Goal: Task Accomplishment & Management: Complete application form

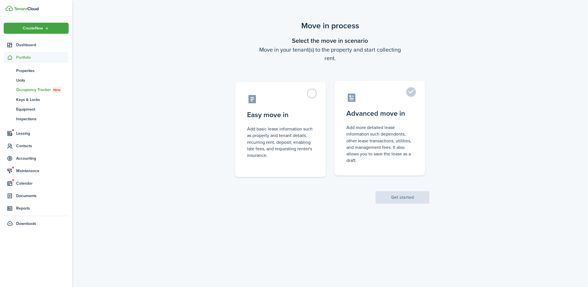
click at [389, 126] on control-radio-card-description "Add more detailed lease information such dependents, other lease transactions, …" at bounding box center [379, 143] width 67 height 39
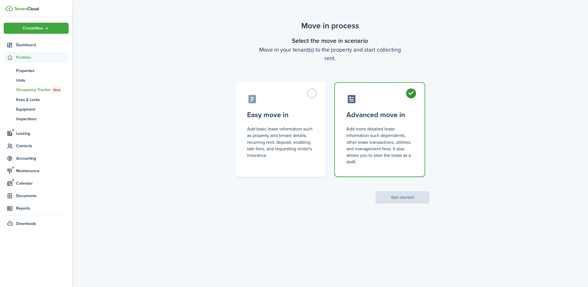
radio input "true"
click at [393, 195] on button "Get started" at bounding box center [403, 197] width 54 height 12
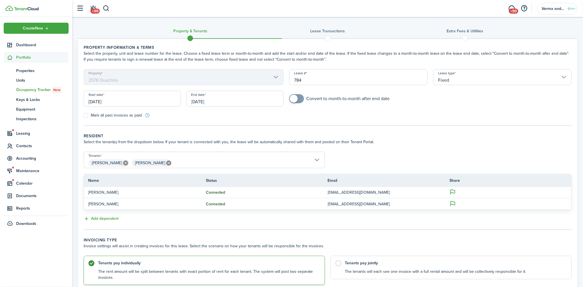
click at [198, 106] on input "[DATE]" at bounding box center [235, 99] width 97 height 16
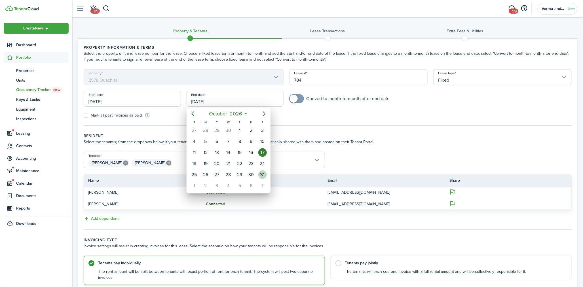
click at [262, 171] on div "31" at bounding box center [262, 175] width 9 height 9
type input "[DATE]"
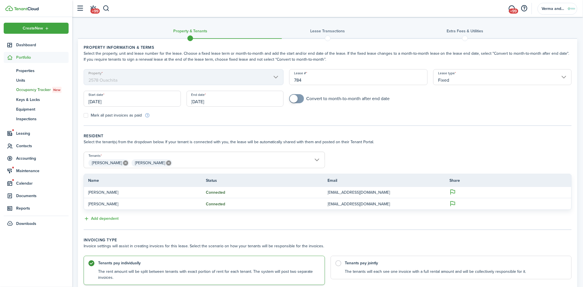
click at [239, 116] on div "Mark all past invoices as paid" at bounding box center [204, 115] width 247 height 6
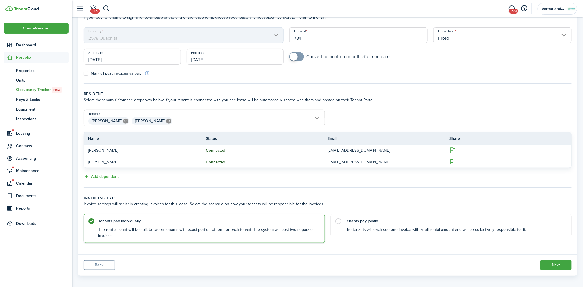
scroll to position [46, 0]
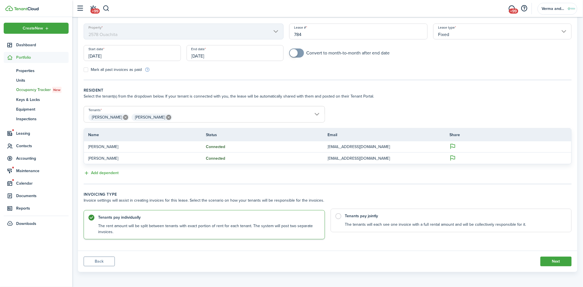
click at [396, 228] on label "Tenants pay jointly The tenants will each see one invoice with a full rental am…" at bounding box center [451, 221] width 241 height 24
radio input "false"
radio input "true"
click at [557, 263] on button "Next" at bounding box center [556, 262] width 31 height 10
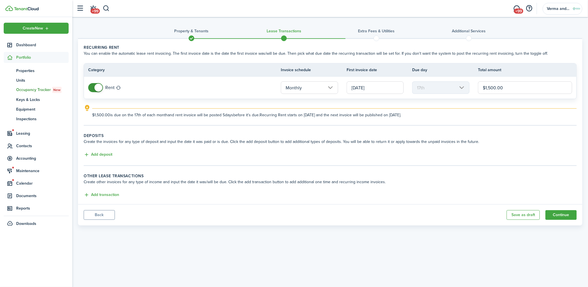
click at [395, 86] on input "[DATE]" at bounding box center [375, 87] width 57 height 12
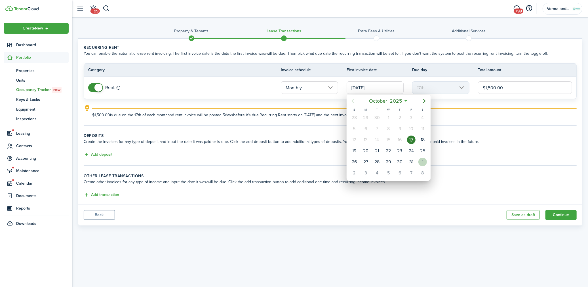
click at [423, 159] on div "1" at bounding box center [422, 162] width 9 height 9
type input "[DATE]"
type input "1st"
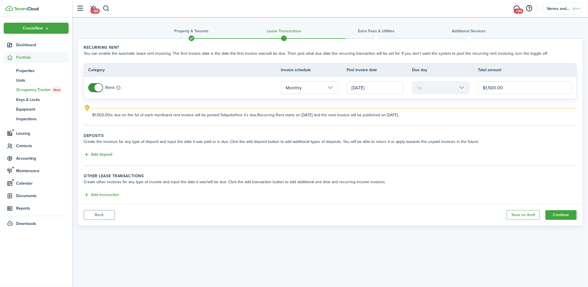
click at [109, 156] on button "Add deposit" at bounding box center [98, 154] width 29 height 7
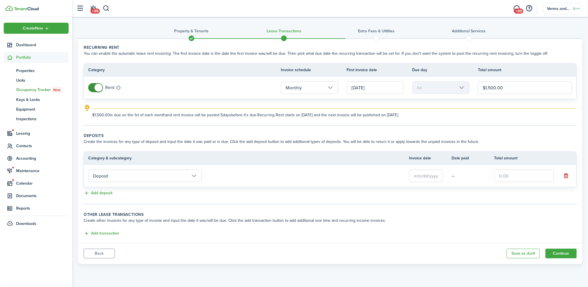
click at [435, 171] on input "text" at bounding box center [426, 176] width 34 height 12
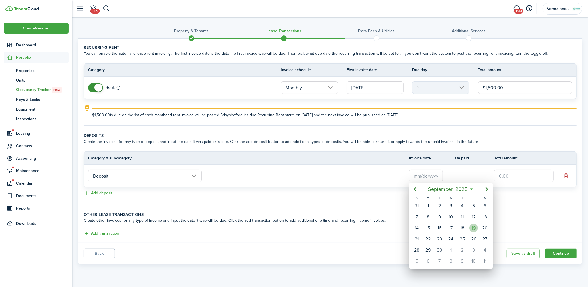
click at [475, 228] on div "19" at bounding box center [474, 228] width 9 height 9
type input "[DATE]"
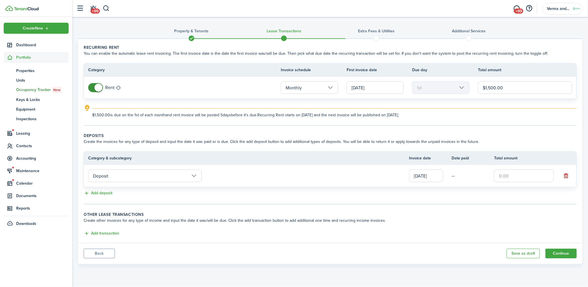
click at [507, 173] on input "text" at bounding box center [524, 176] width 60 height 12
type input "$1,500.00"
click at [181, 170] on input "Deposit" at bounding box center [144, 176] width 113 height 12
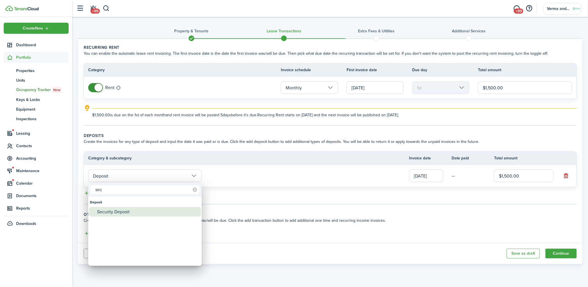
type input "sec"
click at [132, 212] on div "Security Deposit" at bounding box center [147, 212] width 100 height 10
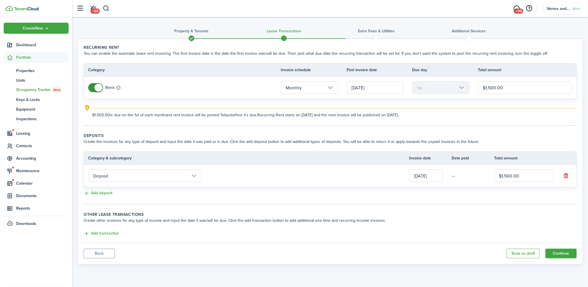
type input "Deposit / Security Deposit"
click at [106, 194] on button "Add deposit" at bounding box center [98, 193] width 29 height 7
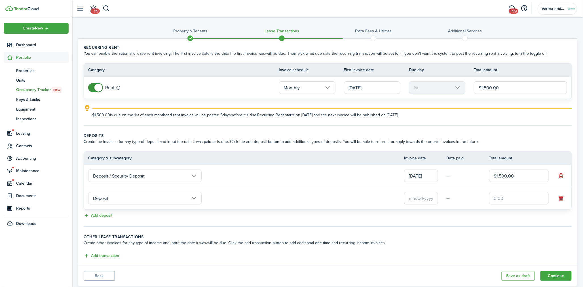
click at [118, 201] on input "Deposit" at bounding box center [144, 198] width 113 height 12
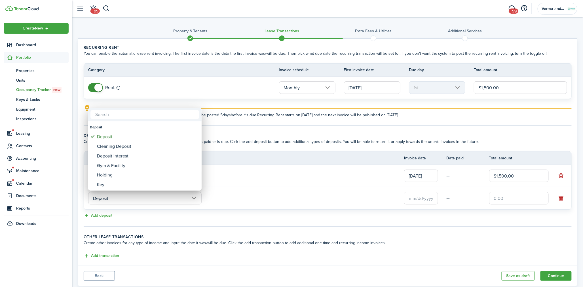
click at [146, 218] on div at bounding box center [292, 144] width 674 height 378
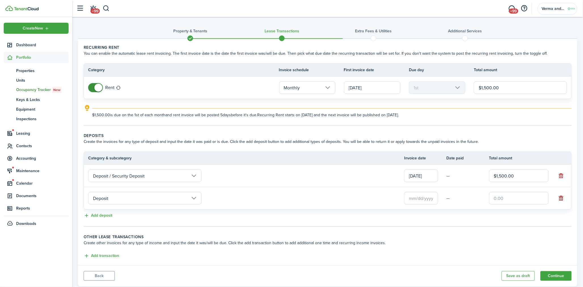
click at [562, 196] on button "button" at bounding box center [561, 198] width 8 height 8
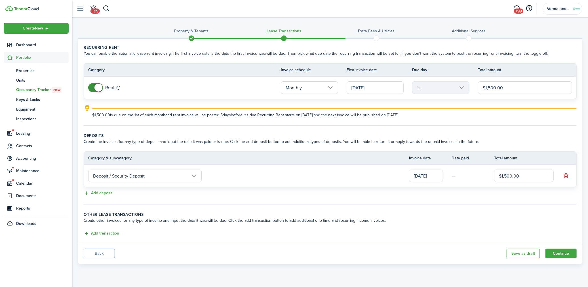
click at [100, 233] on button "Add transaction" at bounding box center [101, 233] width 35 height 7
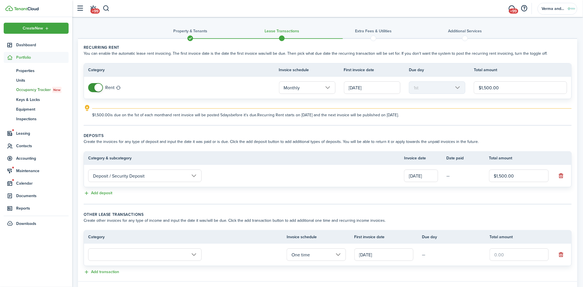
drag, startPoint x: 188, startPoint y: 256, endPoint x: 186, endPoint y: 252, distance: 5.4
click at [186, 252] on input "text" at bounding box center [144, 255] width 113 height 12
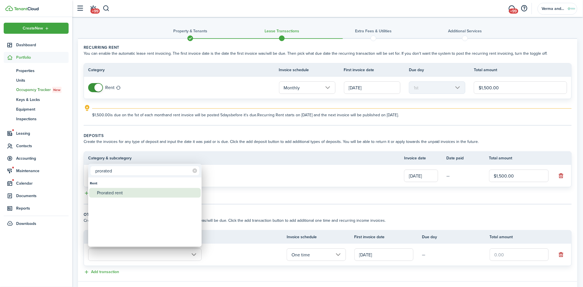
type input "prorated"
click at [126, 195] on div "Prorated rent" at bounding box center [147, 193] width 100 height 10
type input "Rent / Prorated rent"
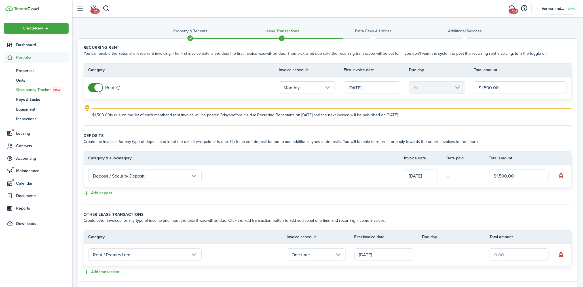
scroll to position [31, 0]
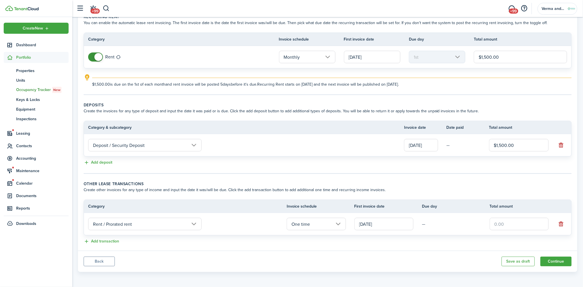
click at [512, 218] on input "text" at bounding box center [519, 224] width 59 height 12
click at [511, 219] on input "text" at bounding box center [519, 224] width 59 height 12
click at [498, 223] on input "text" at bounding box center [519, 224] width 59 height 12
type input "$725.81"
click at [534, 191] on wizard-step-header-description "Create other invoices for any type of income and input the date it was/will be …" at bounding box center [328, 190] width 488 height 6
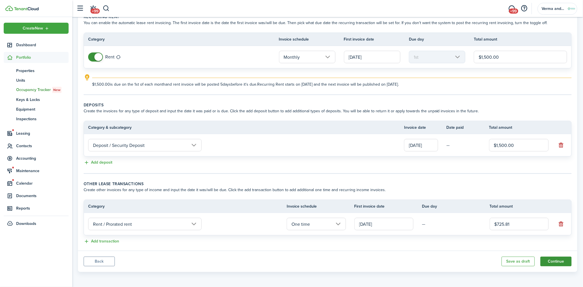
click at [558, 262] on button "Continue" at bounding box center [556, 262] width 31 height 10
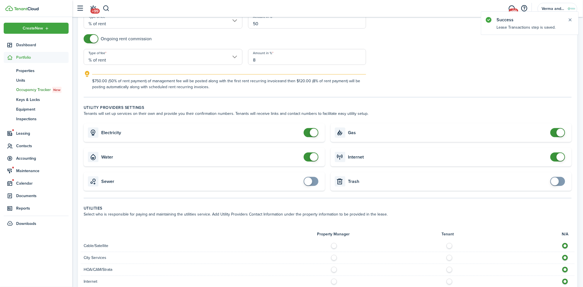
scroll to position [252, 0]
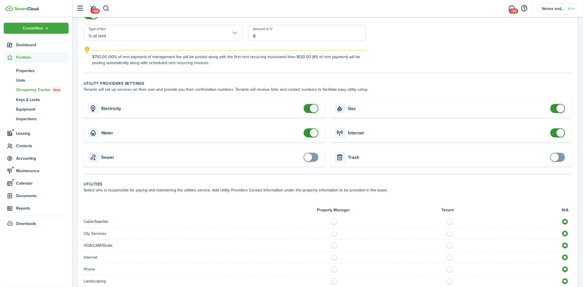
checkbox input "true"
click at [560, 154] on span at bounding box center [558, 157] width 6 height 9
checkbox input "false"
click at [555, 106] on span at bounding box center [558, 108] width 6 height 9
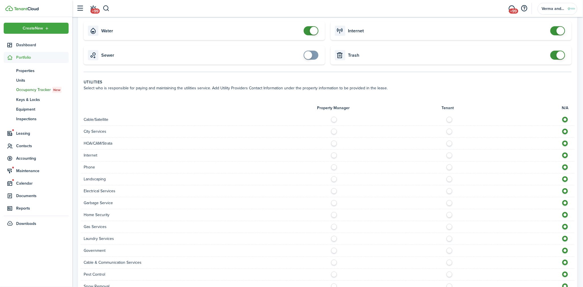
scroll to position [425, 0]
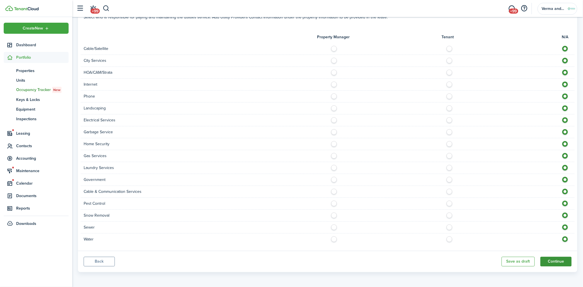
click at [558, 263] on button "Continue" at bounding box center [556, 262] width 31 height 10
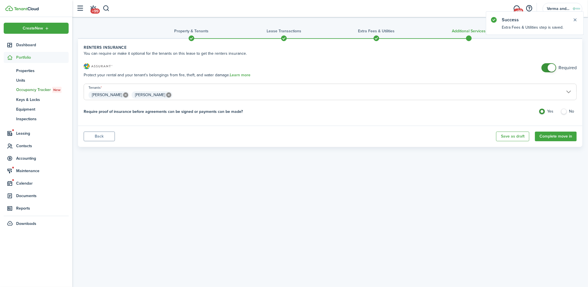
checkbox input "false"
click at [547, 67] on span at bounding box center [549, 67] width 6 height 9
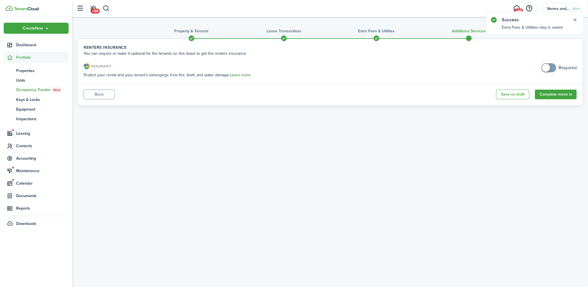
click at [549, 86] on panel-main-footer "Back Save as draft Complete move in" at bounding box center [330, 94] width 504 height 21
click at [550, 93] on button "Complete move in" at bounding box center [556, 95] width 42 height 10
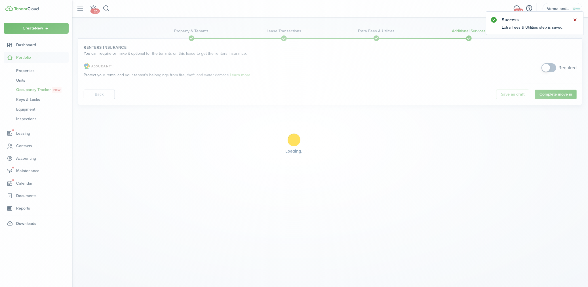
click at [575, 17] on button "Close notify" at bounding box center [575, 20] width 8 height 8
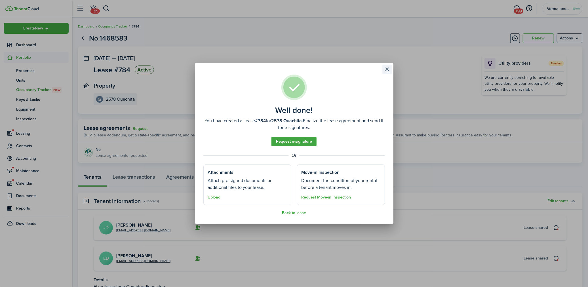
click at [388, 68] on button "Close modal" at bounding box center [387, 70] width 10 height 10
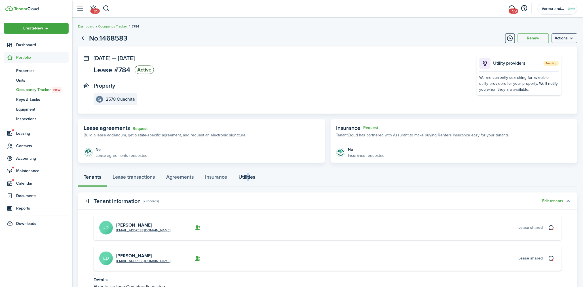
click at [248, 180] on link "Utilities" at bounding box center [247, 178] width 28 height 17
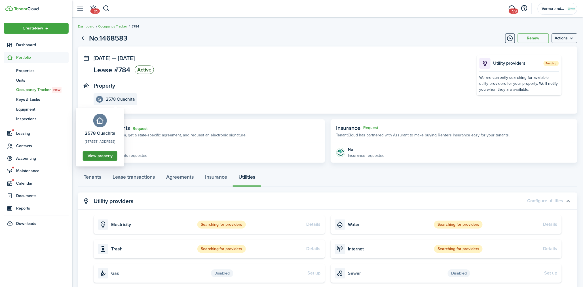
click at [117, 157] on link "View property" at bounding box center [100, 156] width 35 height 10
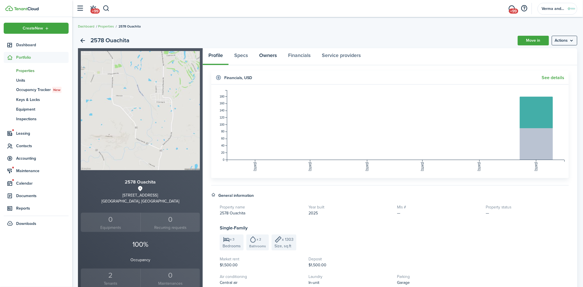
click at [259, 57] on link "Owners" at bounding box center [268, 56] width 29 height 17
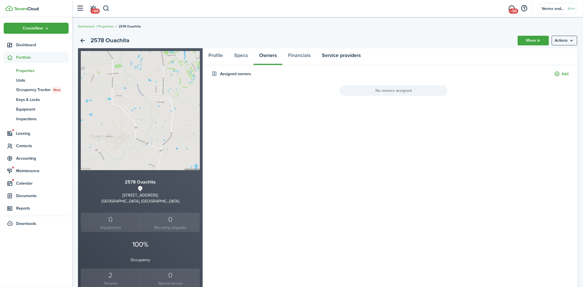
click at [352, 58] on link "Service providers" at bounding box center [341, 56] width 50 height 17
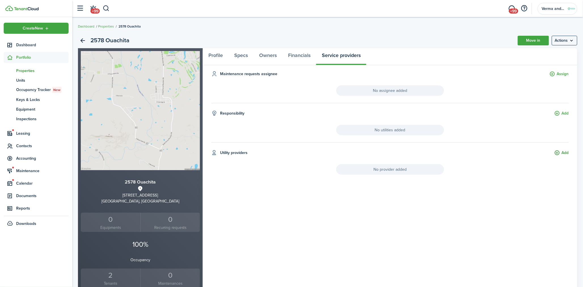
click at [562, 155] on button "Add" at bounding box center [562, 153] width 14 height 7
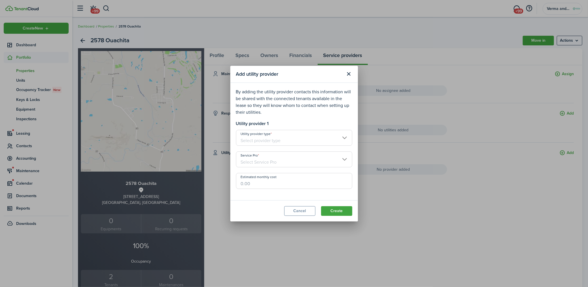
click at [273, 136] on input "Utility provider type" at bounding box center [294, 138] width 116 height 16
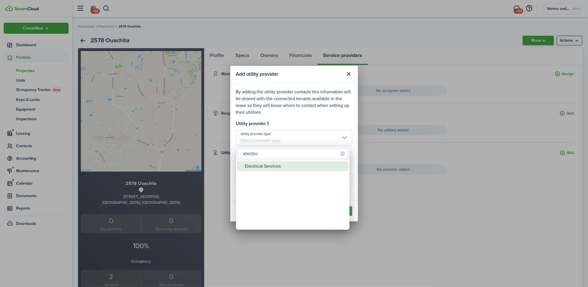
type input "electric"
click at [272, 170] on div "Electrical Services" at bounding box center [295, 166] width 100 height 10
type input "Electrical Services"
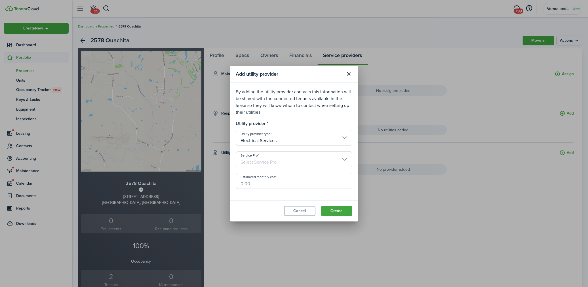
click at [279, 159] on input "Service Pro" at bounding box center [294, 159] width 116 height 16
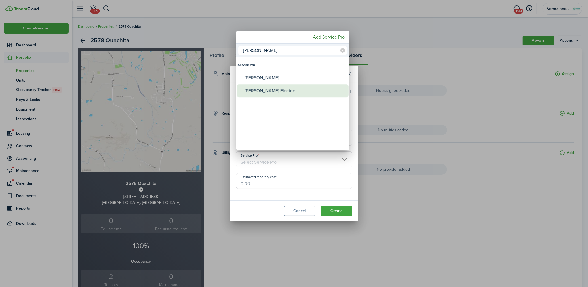
type input "[PERSON_NAME]"
click at [277, 93] on div "[PERSON_NAME] Electric" at bounding box center [295, 90] width 100 height 13
type input "[PERSON_NAME] Electric"
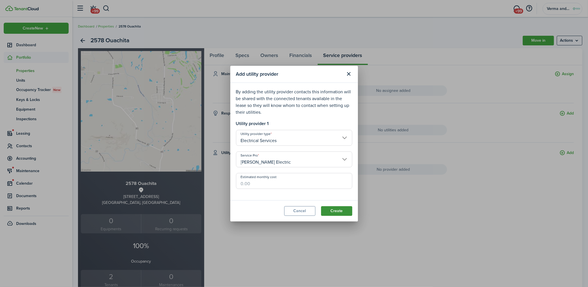
click at [342, 212] on button "Create" at bounding box center [336, 211] width 31 height 10
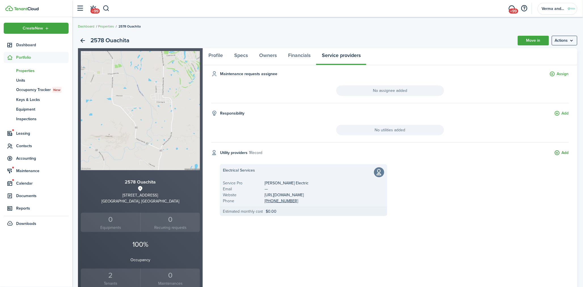
click at [563, 152] on button "Add" at bounding box center [562, 153] width 14 height 7
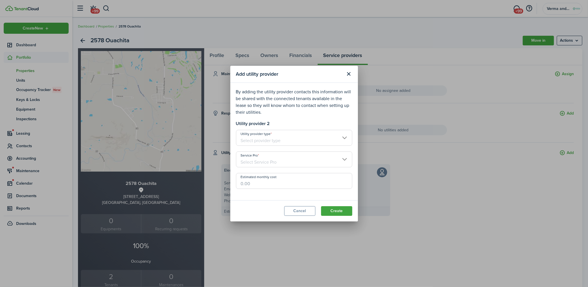
click at [287, 130] on input "Utility provider type" at bounding box center [294, 138] width 116 height 16
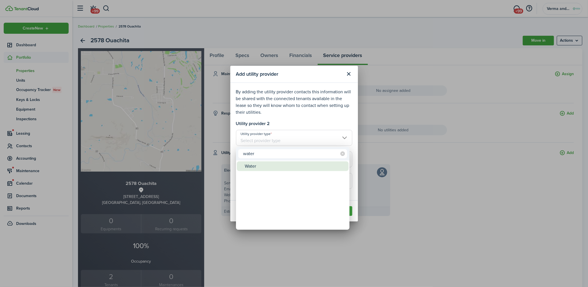
type input "water"
click at [272, 167] on div "Water" at bounding box center [295, 166] width 100 height 10
type input "Water"
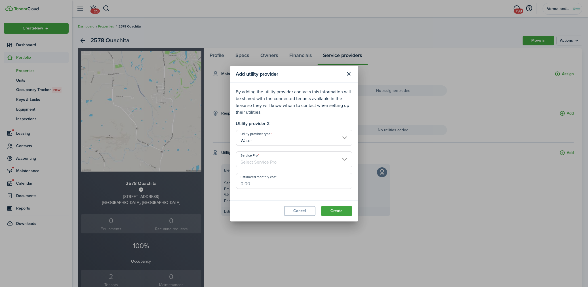
click at [279, 163] on input "Service Pro" at bounding box center [294, 159] width 116 height 16
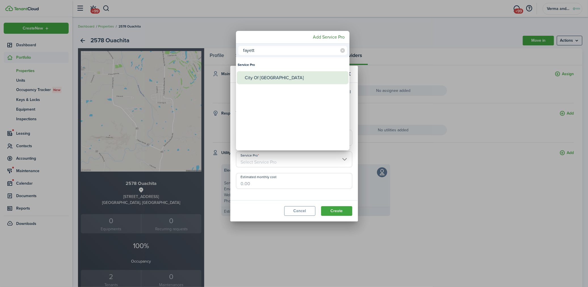
type input "fayett"
click at [289, 75] on div "City Of [GEOGRAPHIC_DATA]" at bounding box center [295, 77] width 100 height 13
type input "City Of [GEOGRAPHIC_DATA]"
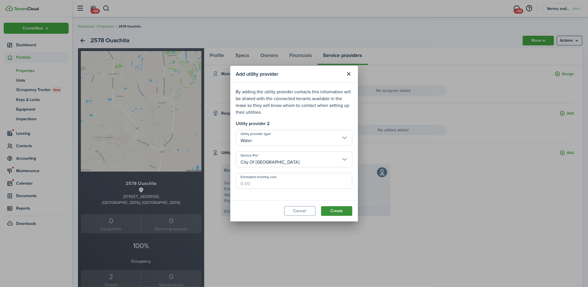
click at [344, 208] on button "Create" at bounding box center [336, 211] width 31 height 10
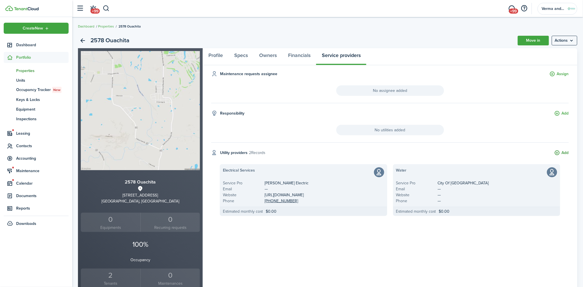
click at [569, 153] on button "Add" at bounding box center [562, 153] width 14 height 7
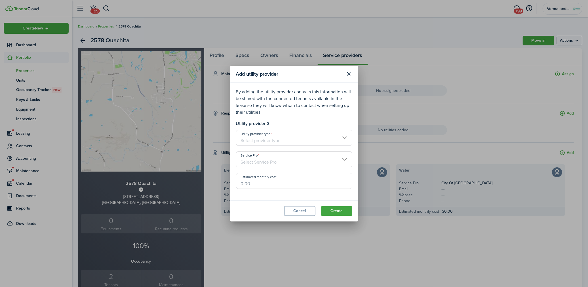
click at [270, 134] on input "Utility provider type" at bounding box center [294, 138] width 116 height 16
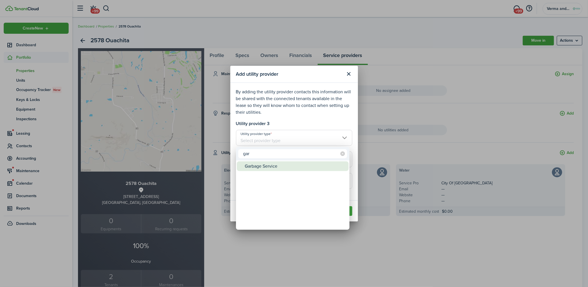
type input "gar"
click at [277, 166] on div "Garbage Service" at bounding box center [295, 166] width 100 height 10
type input "Garbage Service"
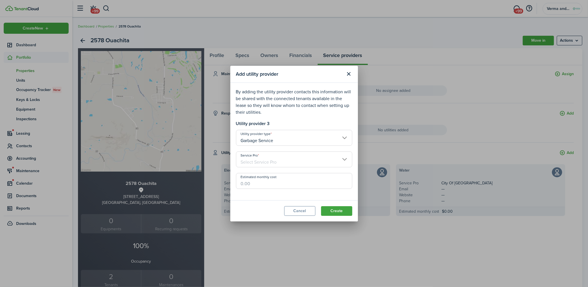
click at [279, 157] on input "Service Pro" at bounding box center [294, 159] width 116 height 16
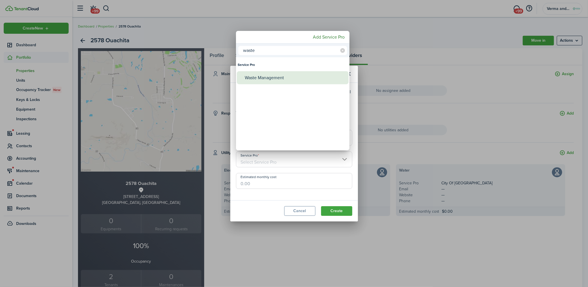
type input "waste"
click at [269, 75] on div "Waste Management" at bounding box center [295, 77] width 100 height 13
type input "Waste Management"
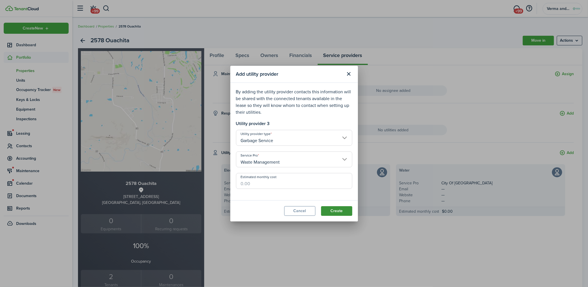
click at [341, 209] on button "Create" at bounding box center [336, 211] width 31 height 10
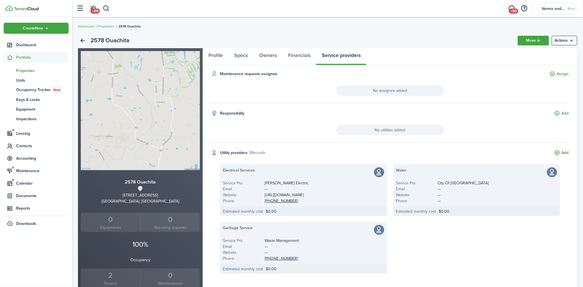
click at [561, 152] on button "Add" at bounding box center [562, 153] width 14 height 7
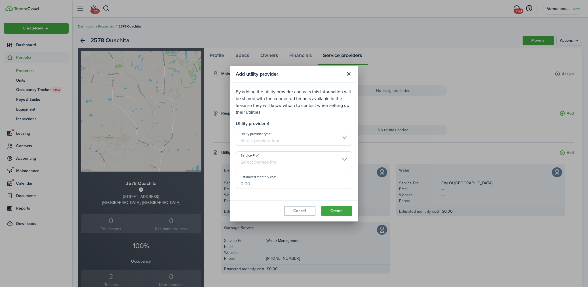
click at [302, 134] on input "Utility provider type" at bounding box center [294, 138] width 116 height 16
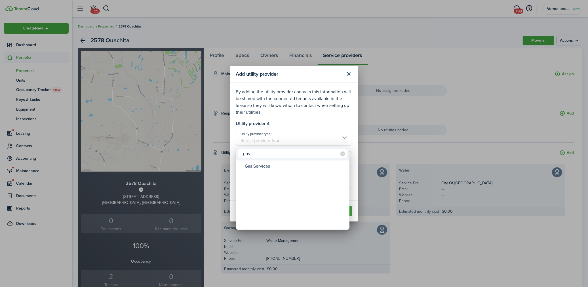
type input "gas"
click at [287, 168] on div "Gas Services" at bounding box center [295, 166] width 100 height 10
type input "Gas Services"
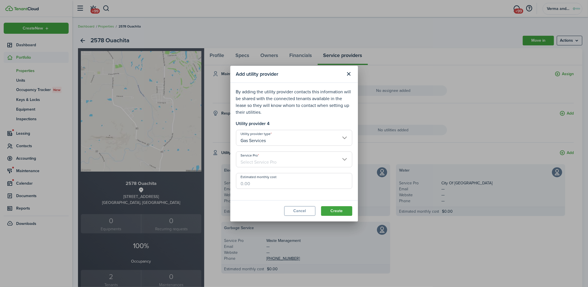
click at [287, 168] on modal-body "By adding the utility provider contacts this information will be shared with th…" at bounding box center [294, 141] width 128 height 117
click at [289, 163] on input "Service Pro" at bounding box center [294, 159] width 116 height 16
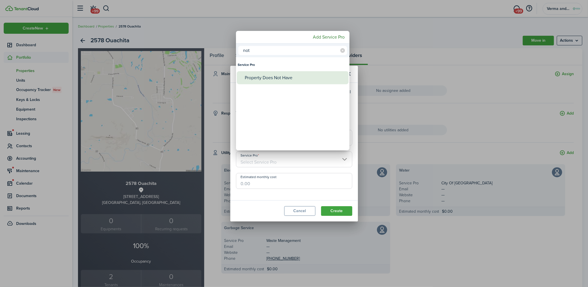
type input "not"
click at [281, 82] on div "Property Does Not Have" at bounding box center [295, 77] width 100 height 13
type input "Property Does Not Have"
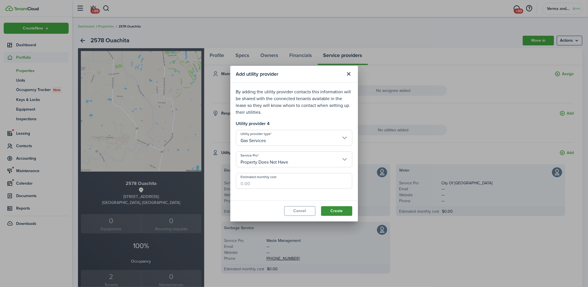
click at [345, 212] on button "Create" at bounding box center [336, 211] width 31 height 10
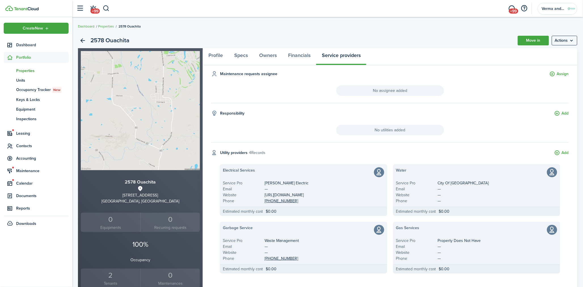
click at [113, 276] on div "2" at bounding box center [110, 275] width 57 height 11
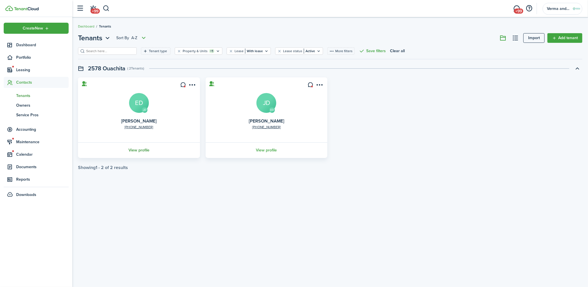
click at [159, 154] on link "View profile" at bounding box center [139, 150] width 124 height 16
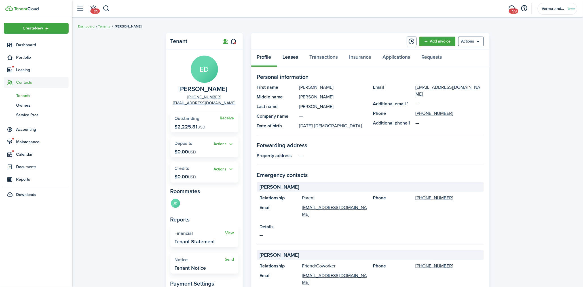
click at [288, 59] on link "Leases" at bounding box center [290, 58] width 27 height 17
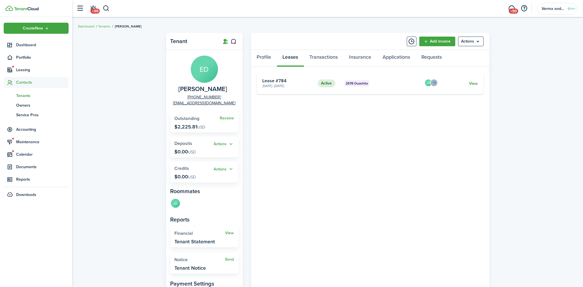
click at [473, 81] on link "View" at bounding box center [473, 84] width 9 height 6
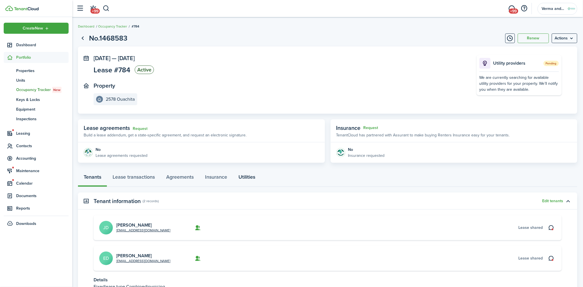
click at [244, 177] on link "Utilities" at bounding box center [247, 178] width 28 height 17
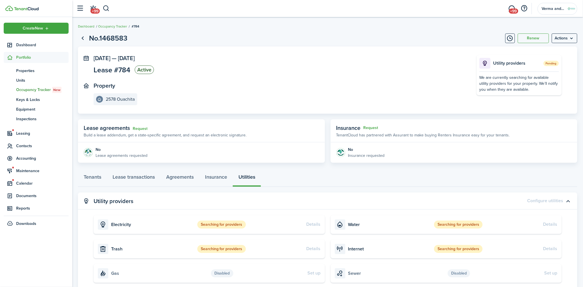
scroll to position [31, 0]
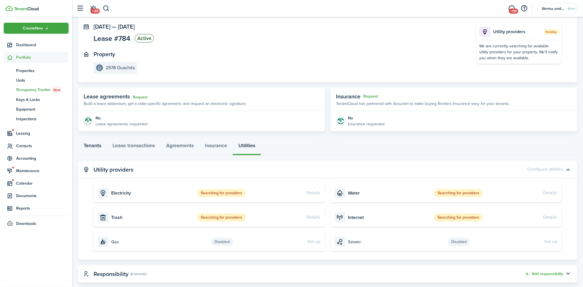
click at [101, 149] on link "Tenants" at bounding box center [92, 146] width 29 height 17
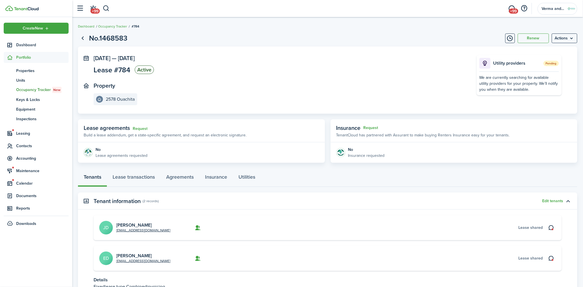
scroll to position [31, 0]
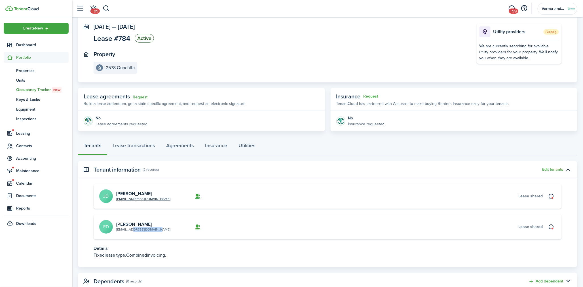
drag, startPoint x: 157, startPoint y: 233, endPoint x: 129, endPoint y: 231, distance: 28.2
click at [129, 231] on card "[EMAIL_ADDRESS][DOMAIN_NAME] [PERSON_NAME] ED Lease shared" at bounding box center [328, 226] width 468 height 25
click at [160, 231] on card-description "[EMAIL_ADDRESS][DOMAIN_NAME]" at bounding box center [153, 229] width 75 height 5
drag, startPoint x: 154, startPoint y: 229, endPoint x: 117, endPoint y: 231, distance: 37.3
click at [117, 231] on card-description "[EMAIL_ADDRESS][DOMAIN_NAME]" at bounding box center [153, 229] width 75 height 5
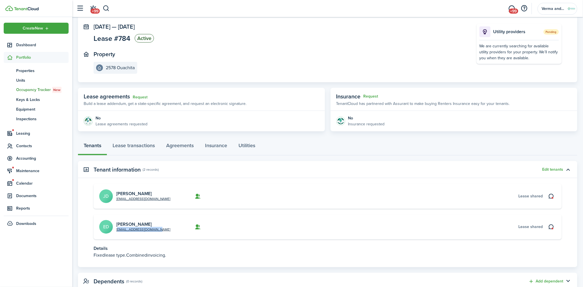
copy link "[EMAIL_ADDRESS][DOMAIN_NAME]"
click at [236, 222] on card "[EMAIL_ADDRESS][DOMAIN_NAME] [PERSON_NAME] ED Lease shared" at bounding box center [328, 226] width 468 height 25
drag, startPoint x: 157, startPoint y: 201, endPoint x: 116, endPoint y: 203, distance: 41.2
click at [116, 203] on card "[EMAIL_ADDRESS][DOMAIN_NAME] [PERSON_NAME] [PERSON_NAME] shared" at bounding box center [328, 196] width 468 height 25
copy link "[EMAIL_ADDRESS][DOMAIN_NAME]"
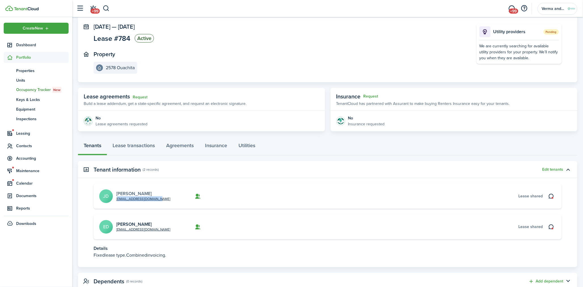
click at [132, 195] on link "[PERSON_NAME]" at bounding box center [133, 193] width 35 height 7
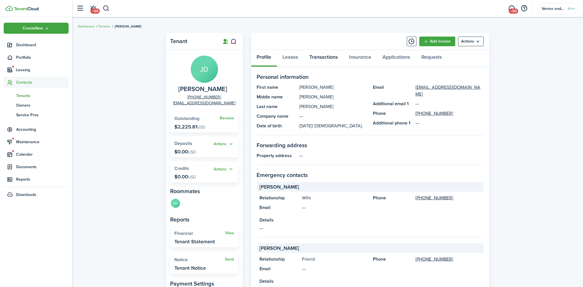
click at [342, 57] on link "Transactions" at bounding box center [324, 58] width 40 height 17
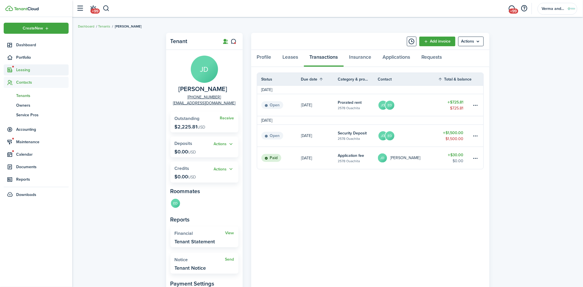
click at [30, 70] on span "Leasing" at bounding box center [42, 70] width 52 height 6
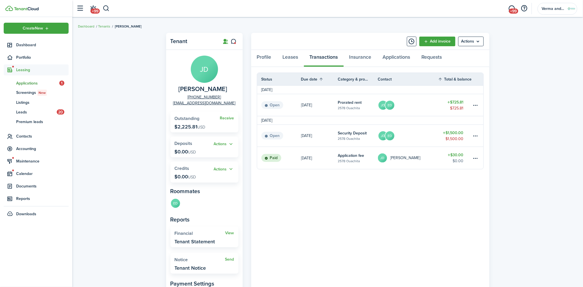
click at [37, 81] on span "Applications" at bounding box center [37, 83] width 43 height 6
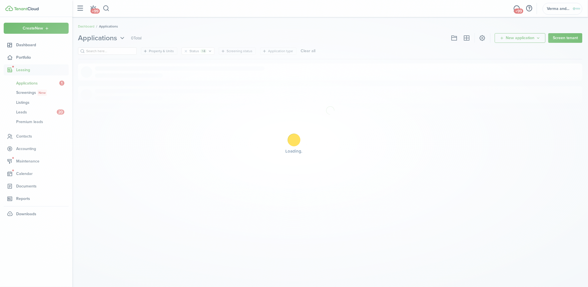
click at [26, 102] on div "Loading" at bounding box center [294, 143] width 588 height 287
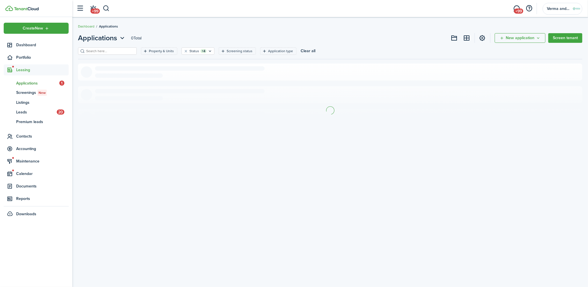
click at [26, 102] on span "Listings" at bounding box center [42, 103] width 52 height 6
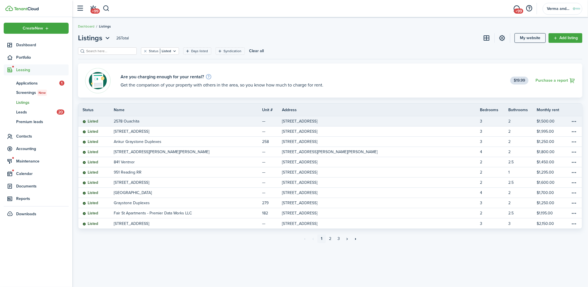
click at [148, 117] on link "2578 Ouachita" at bounding box center [188, 121] width 148 height 10
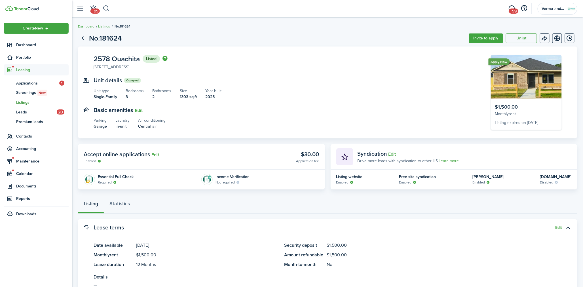
click at [104, 6] on button "button" at bounding box center [106, 9] width 7 height 10
type input "ouachita"
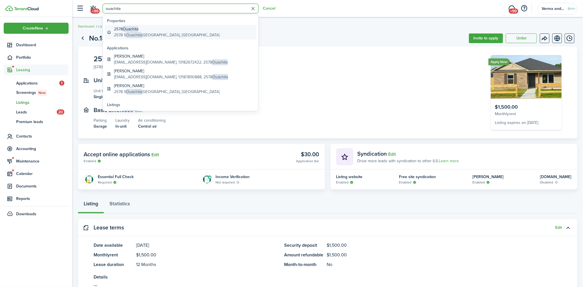
click at [155, 30] on global-search-item-title "2578 Ouachita" at bounding box center [167, 29] width 106 height 6
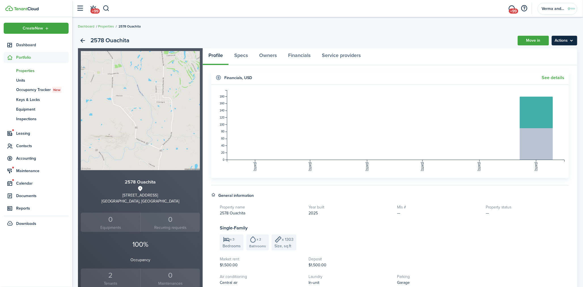
click at [561, 39] on menu-btn "Actions" at bounding box center [565, 41] width 26 height 10
click at [552, 52] on link "Edit property" at bounding box center [553, 53] width 50 height 10
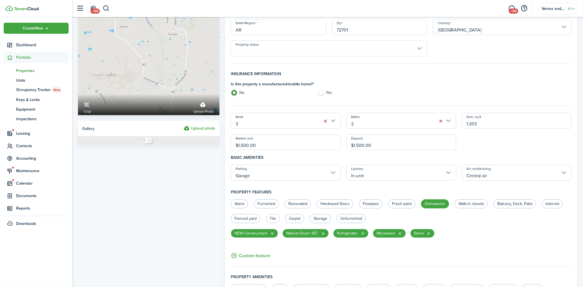
scroll to position [63, 0]
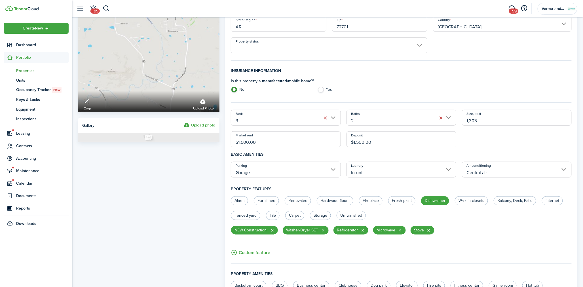
click at [318, 168] on input "Garage" at bounding box center [286, 170] width 110 height 16
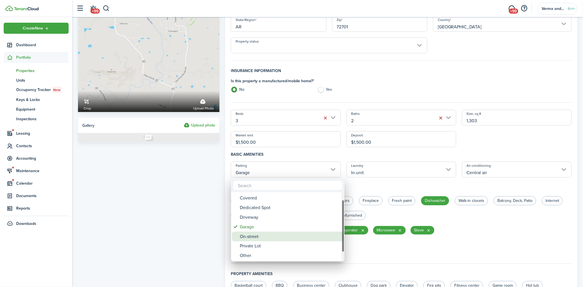
click at [294, 236] on div "On-street" at bounding box center [290, 237] width 100 height 10
type input "On-street"
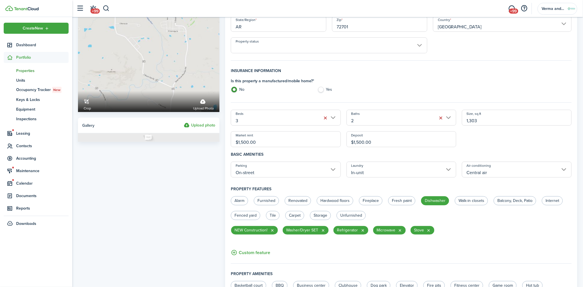
click at [187, 202] on div "Property photo Crop Upload photo Gallery Upload photo" at bounding box center [148, 226] width 147 height 539
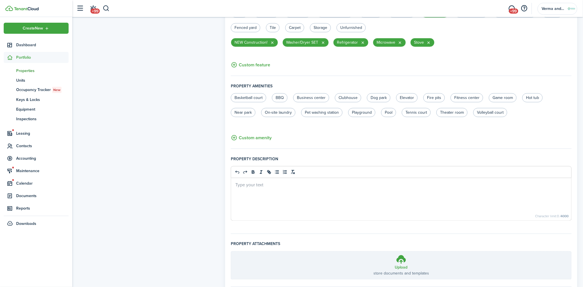
scroll to position [284, 0]
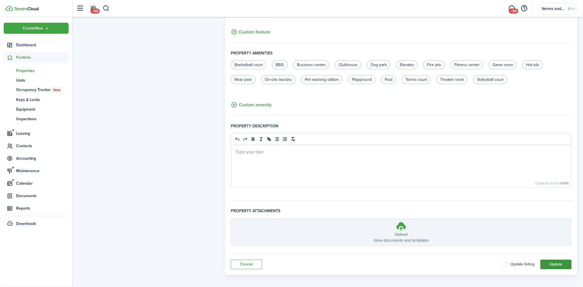
click at [551, 264] on button "Update" at bounding box center [556, 265] width 31 height 10
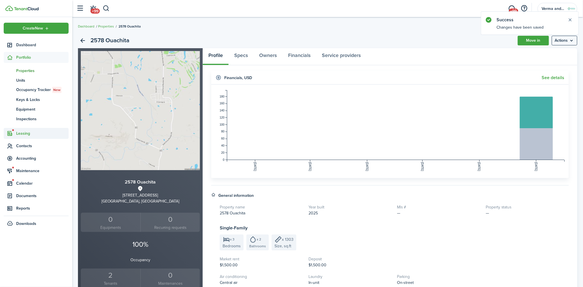
click at [35, 128] on span "Leasing" at bounding box center [36, 133] width 65 height 11
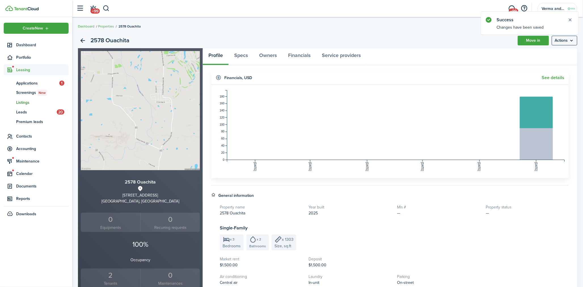
click at [31, 102] on span "Listings" at bounding box center [42, 103] width 52 height 6
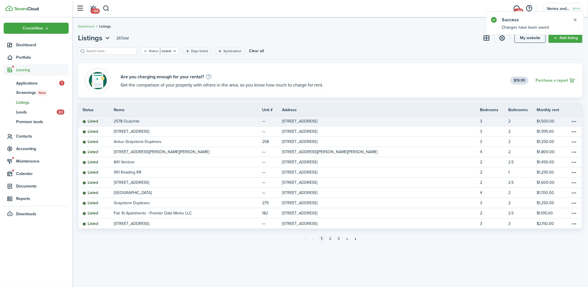
click at [209, 116] on link "2578 Ouachita" at bounding box center [188, 121] width 148 height 10
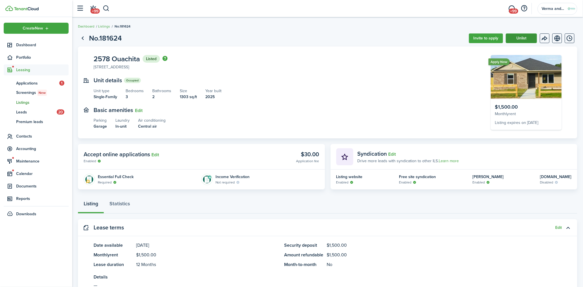
click at [529, 38] on button "Unlist" at bounding box center [521, 38] width 31 height 10
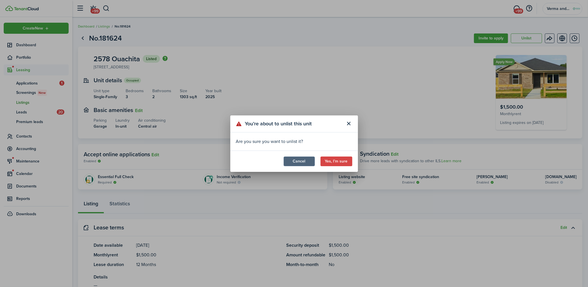
click at [302, 162] on button "Cancel" at bounding box center [299, 162] width 31 height 10
